Goal: Task Accomplishment & Management: Manage account settings

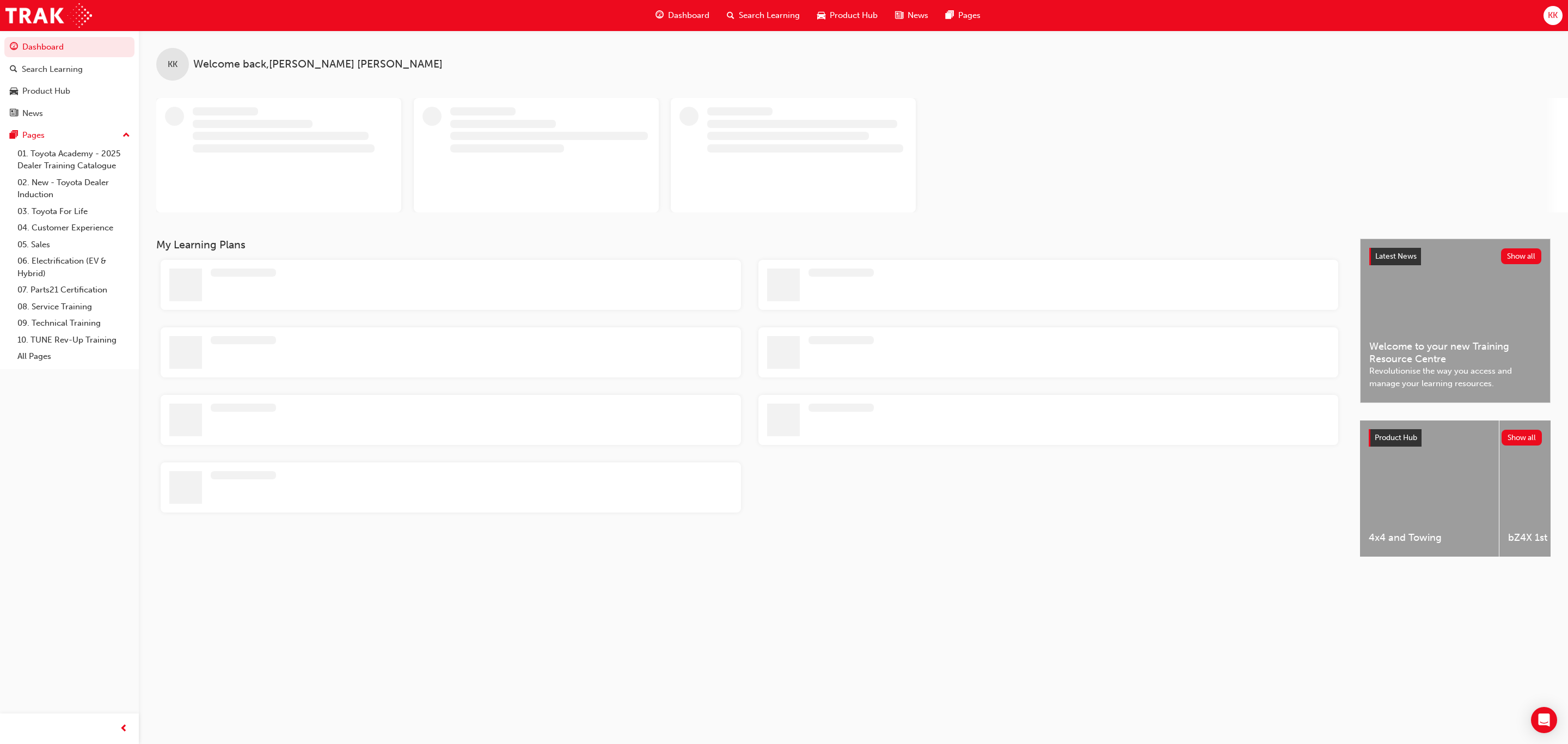
click at [1559, 11] on div "KK" at bounding box center [1553, 16] width 19 height 19
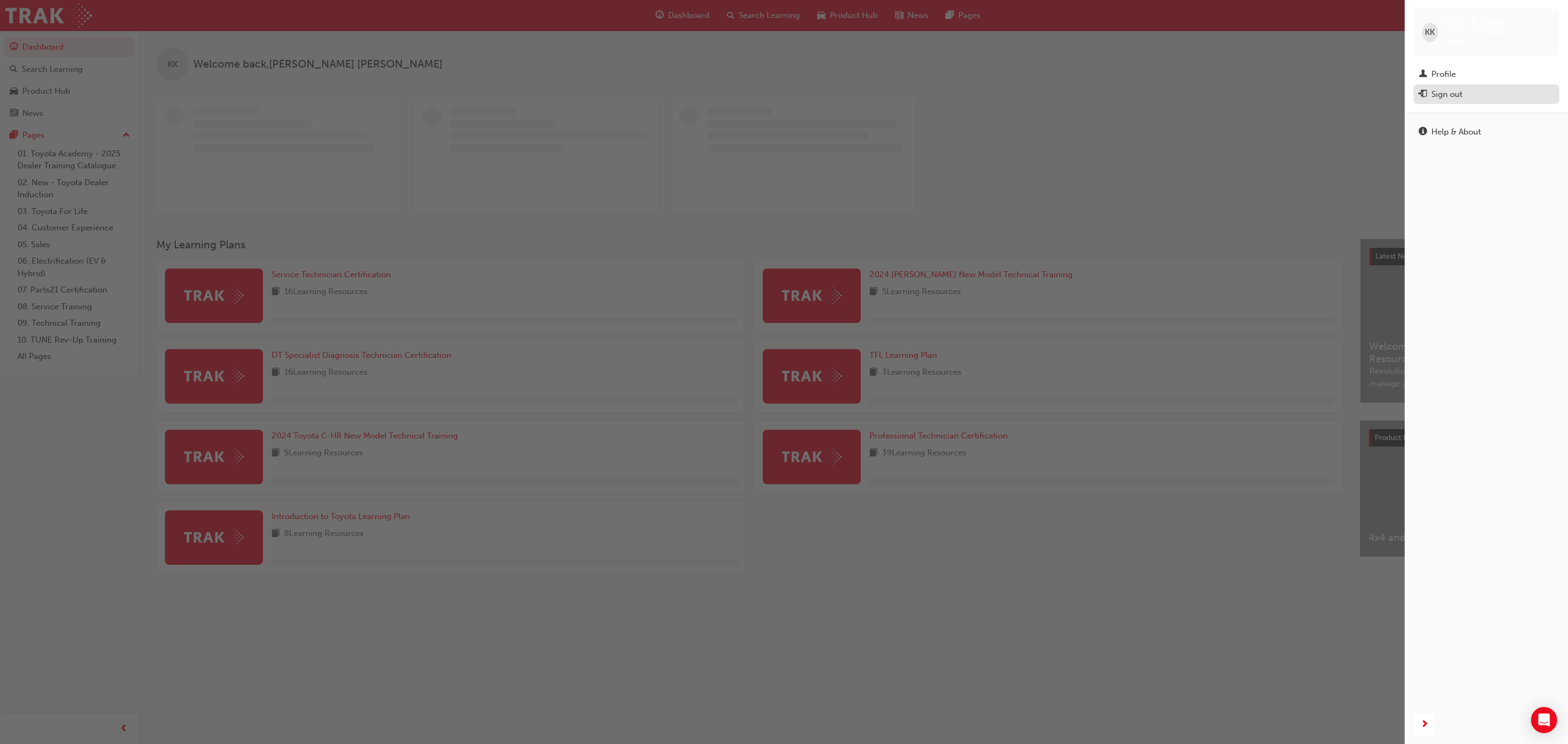
click at [1501, 88] on div "Sign out" at bounding box center [1486, 95] width 135 height 14
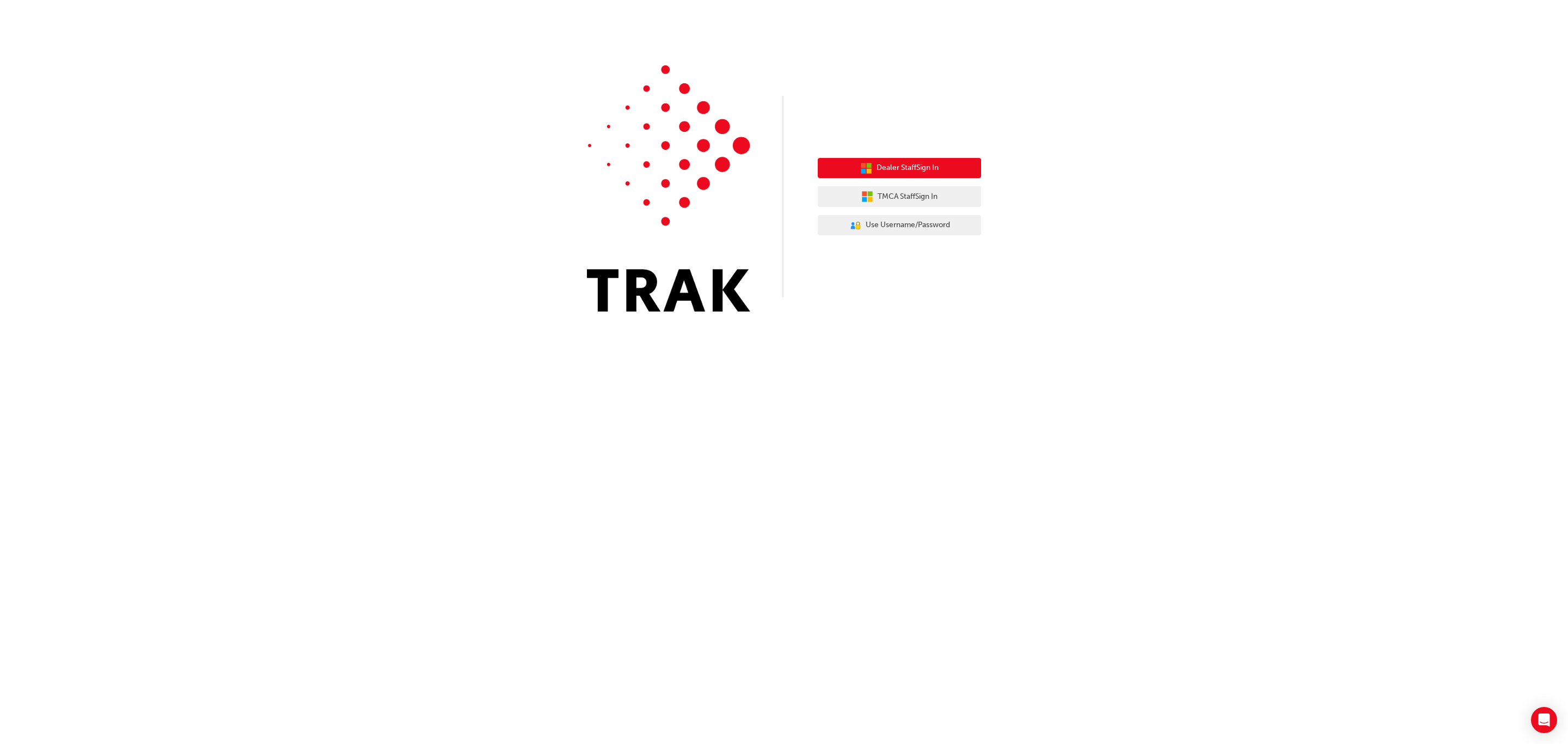
click at [873, 164] on button "Dealer Staff Sign In" at bounding box center [899, 168] width 164 height 21
click at [903, 200] on span "TMCA Staff Sign In" at bounding box center [908, 197] width 60 height 13
click at [954, 226] on button "User Authentication Icon - Blue Person, Gold Lock Use Username/Password" at bounding box center [899, 225] width 164 height 21
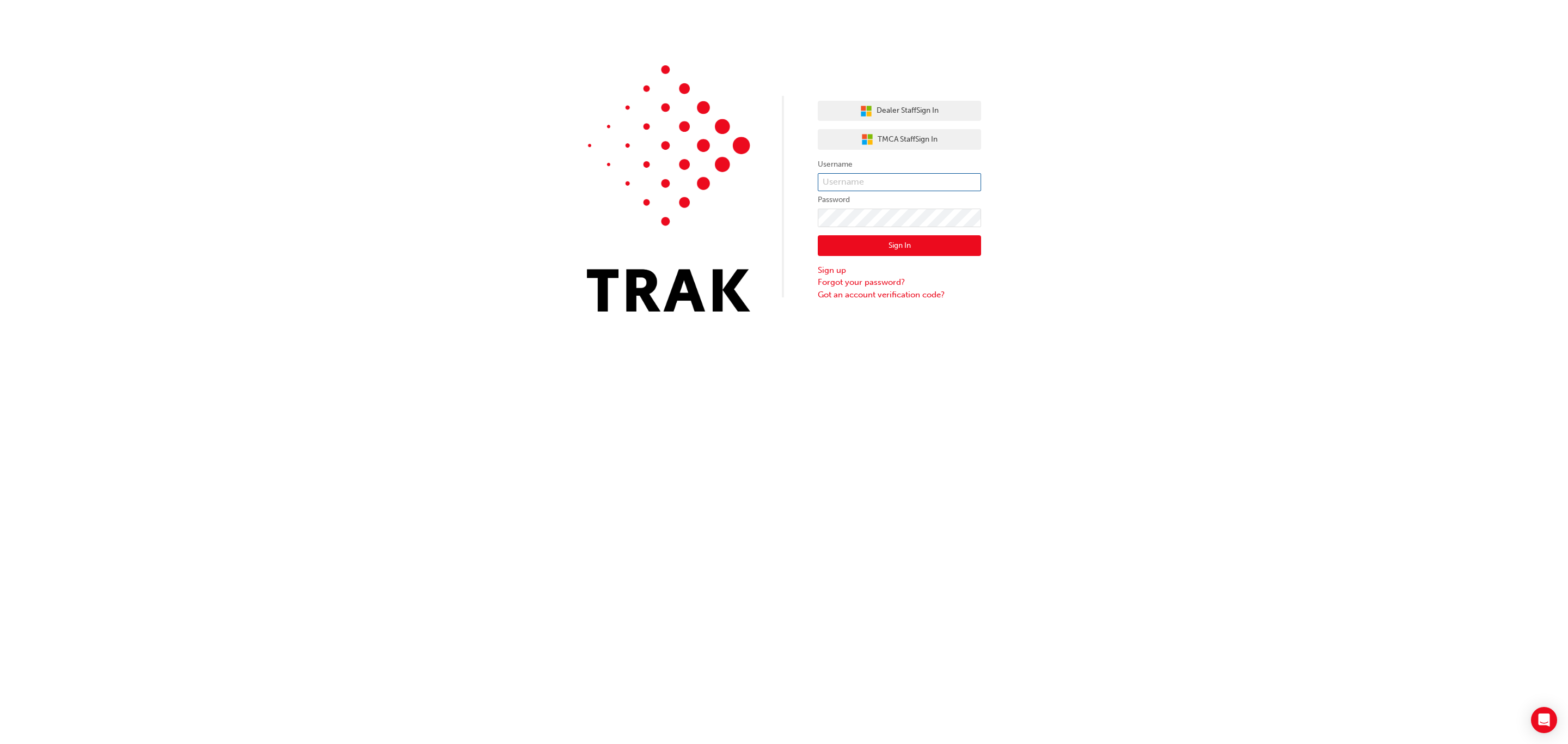
click at [940, 180] on input "text" at bounding box center [899, 183] width 164 height 19
type input "mandeep.singh"
click at [899, 249] on button "Sign In" at bounding box center [899, 245] width 164 height 21
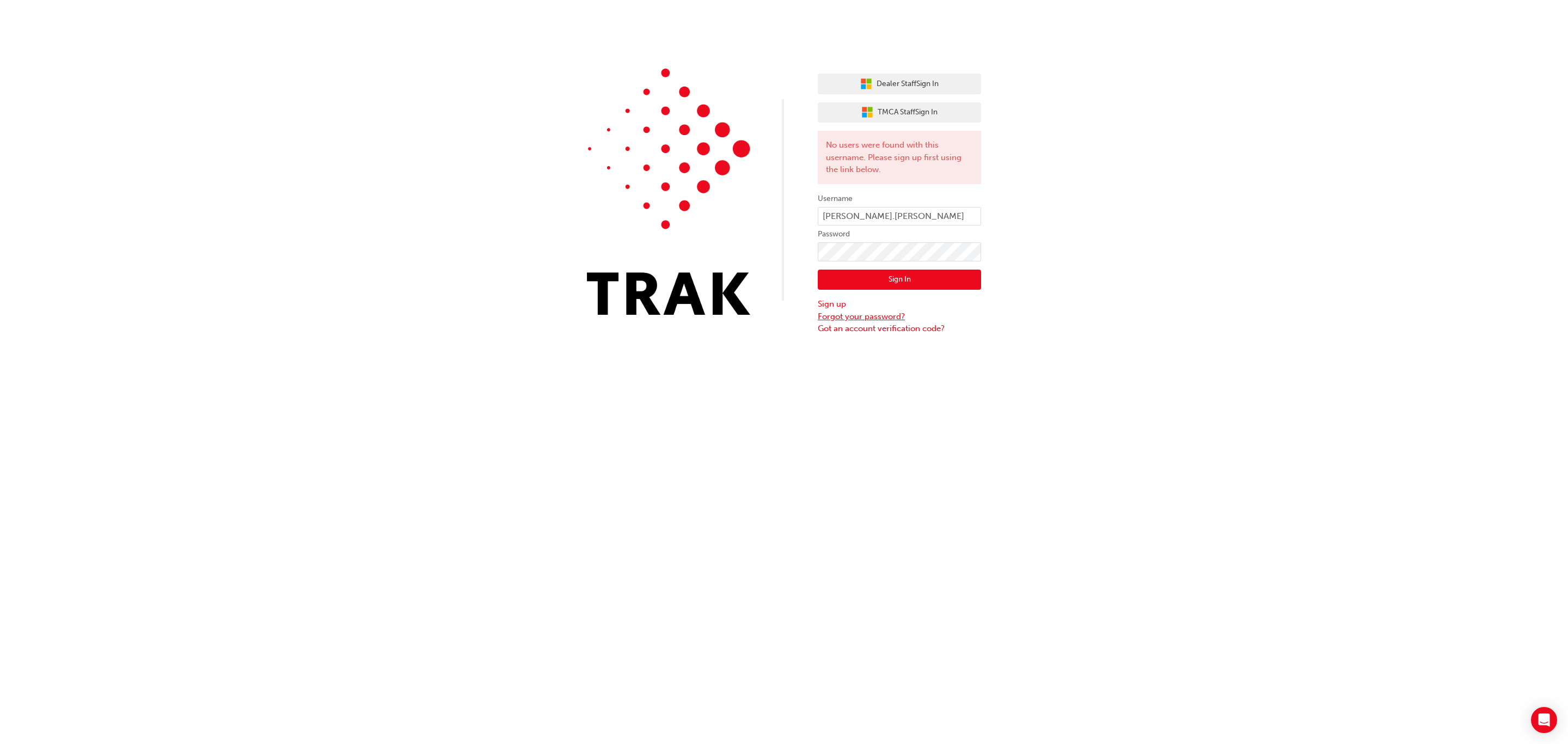
click at [868, 316] on link "Forgot your password?" at bounding box center [899, 317] width 164 height 13
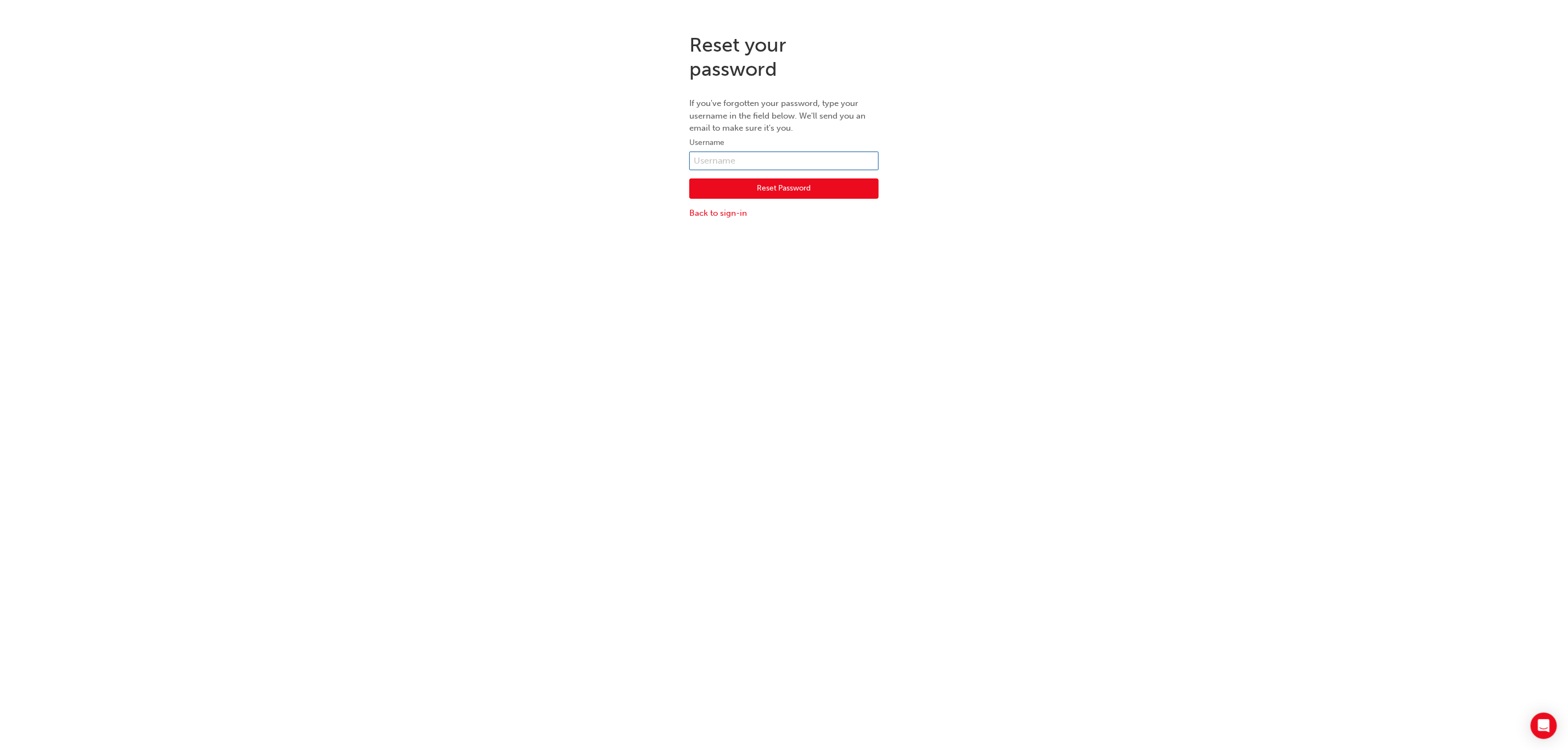
click at [732, 156] on input "text" at bounding box center [784, 161] width 190 height 19
type input "mandeep.singh"
click at [799, 190] on button "Reset Password" at bounding box center [784, 188] width 190 height 21
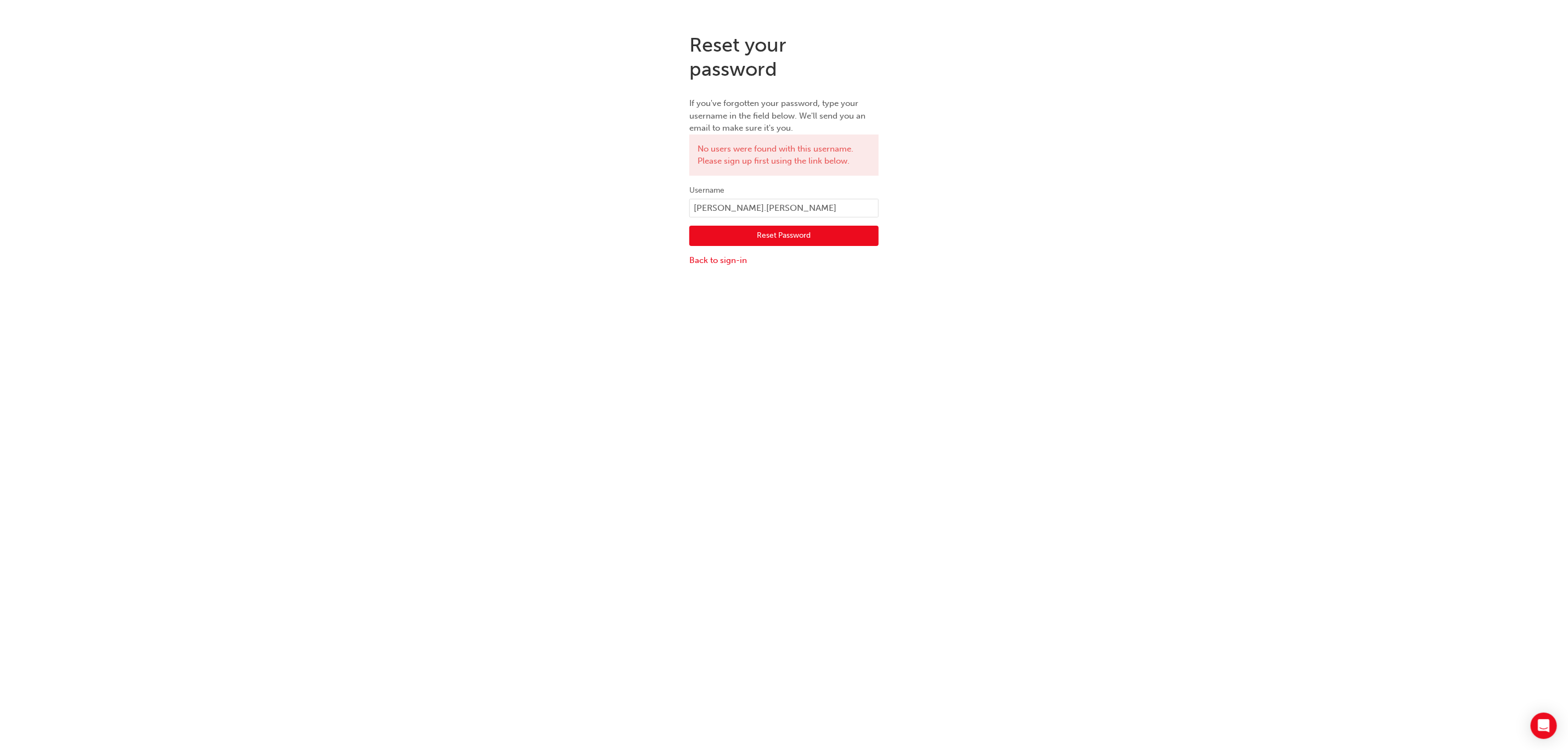
click at [806, 232] on button "Reset Password" at bounding box center [784, 236] width 190 height 21
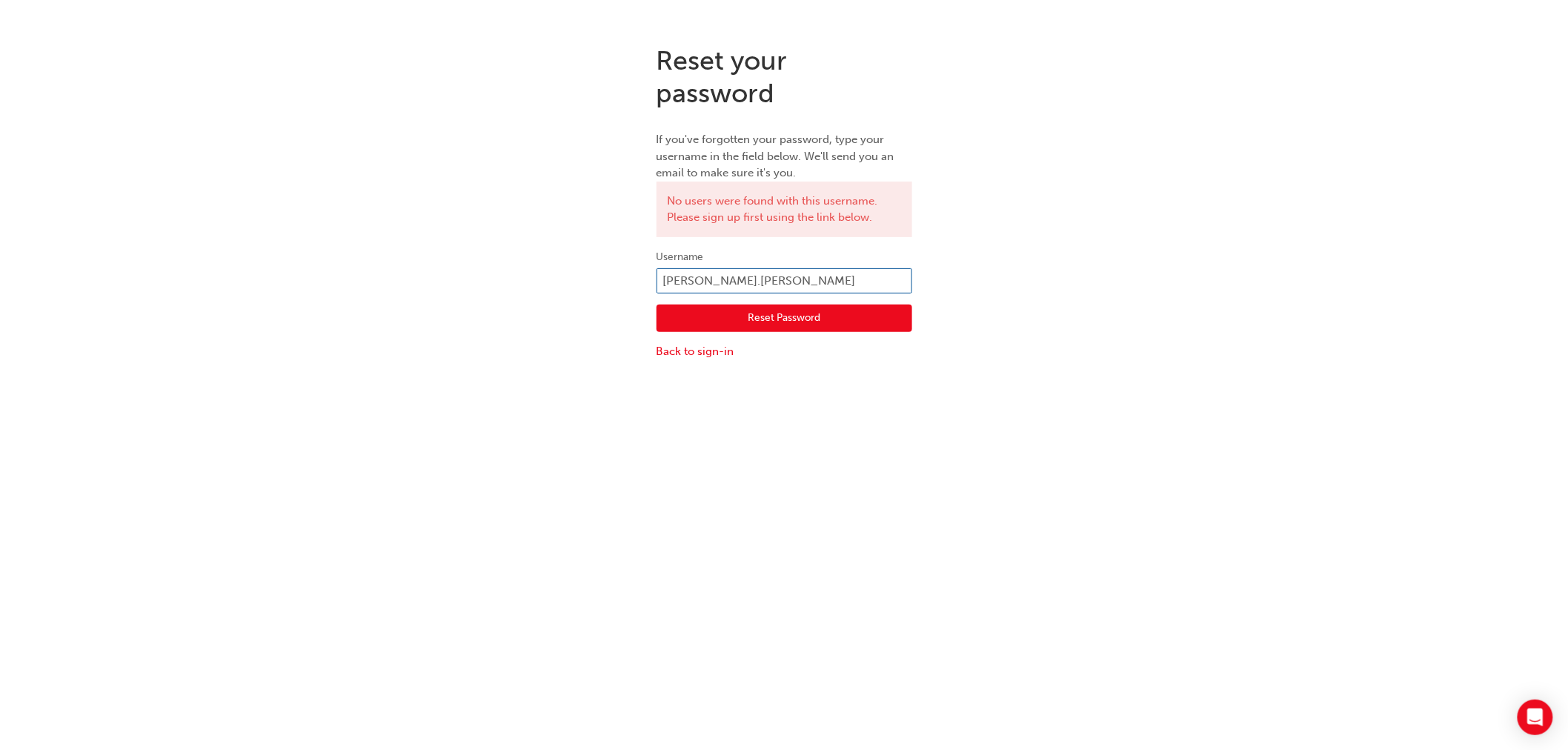
click at [705, 288] on input "mandeep.singh" at bounding box center [784, 281] width 256 height 26
click at [744, 277] on input "mandeep.singh" at bounding box center [784, 281] width 256 height 26
type input "mandeep.singh@alicespringstoyota.com.au"
click at [760, 319] on button "Reset Password" at bounding box center [784, 318] width 256 height 28
click at [728, 352] on link "Back to sign-in" at bounding box center [784, 352] width 256 height 17
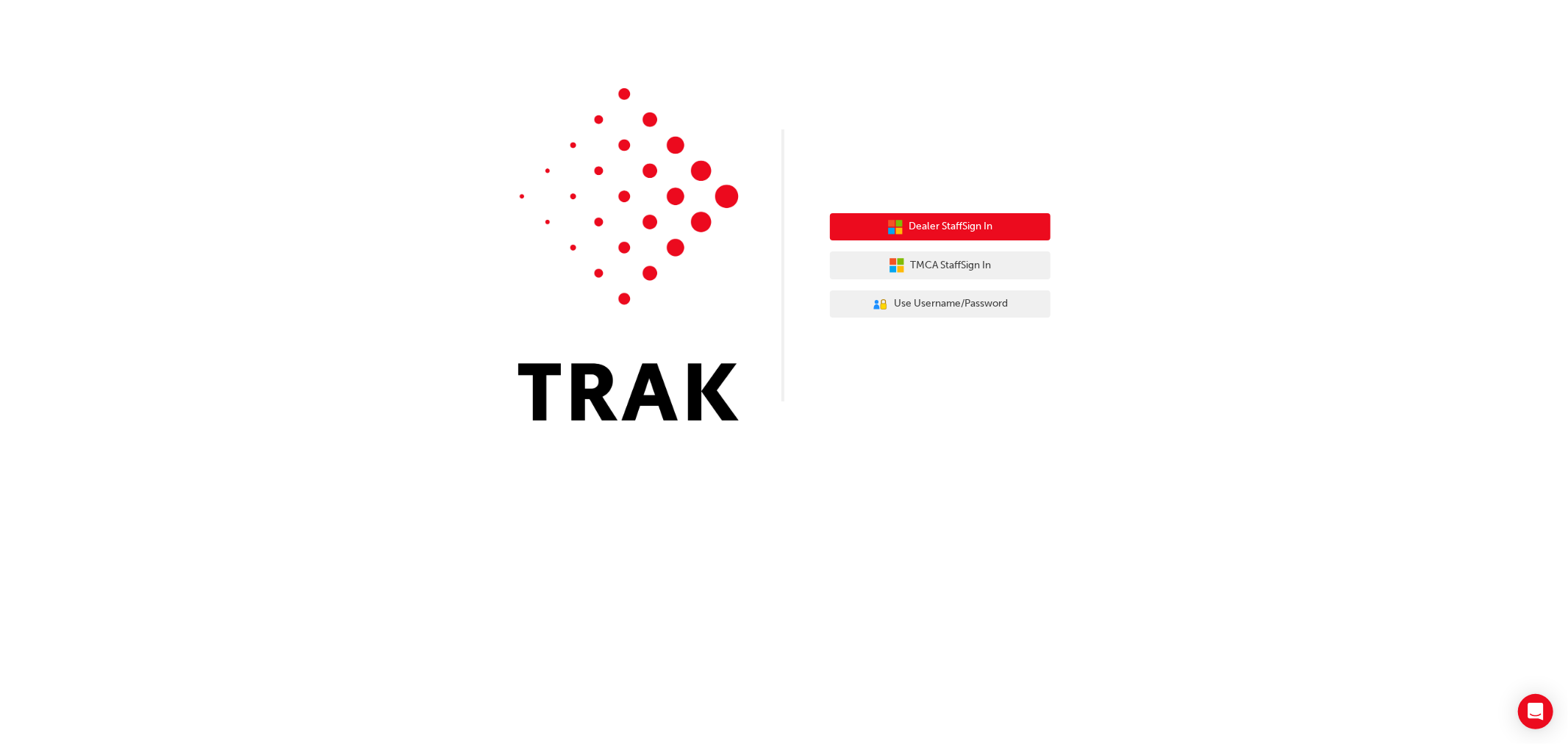
click at [938, 235] on button "Dealer Staff Sign In" at bounding box center [940, 227] width 221 height 28
click at [898, 217] on button "Dealer Staff Sign In" at bounding box center [940, 227] width 221 height 28
